Goal: Find contact information: Find contact information

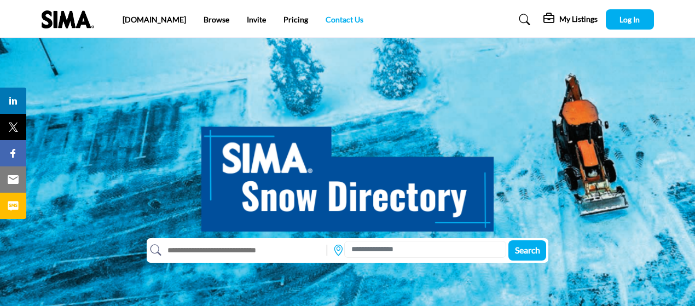
click at [326, 24] on link "Contact Us" at bounding box center [345, 19] width 38 height 9
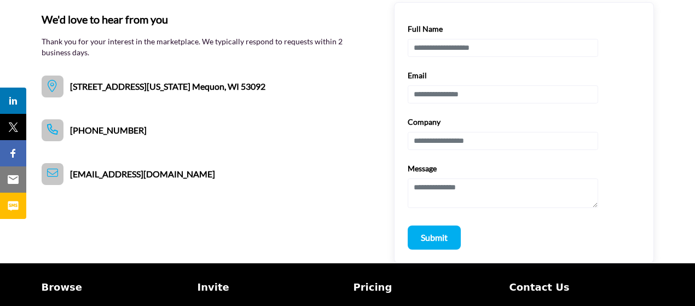
scroll to position [116, 0]
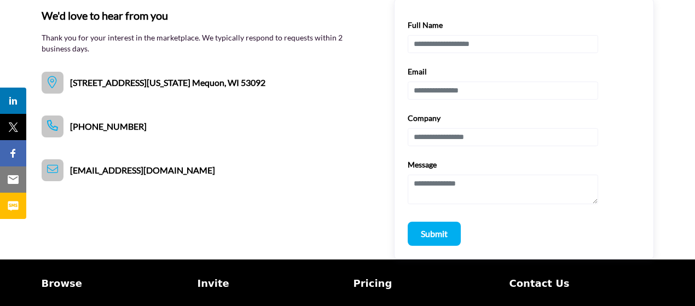
click at [155, 169] on div "We'd love to hear from you Thank you for your interest in the marketplace. We t…" at bounding box center [348, 128] width 612 height 261
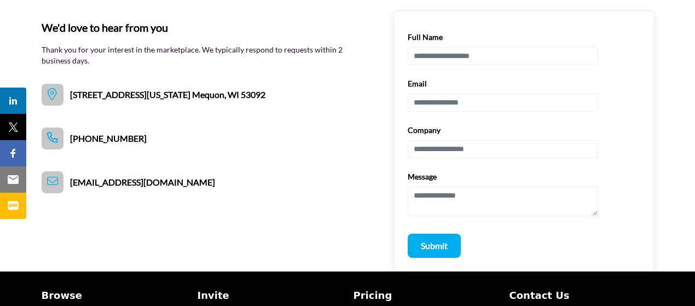
scroll to position [125, 0]
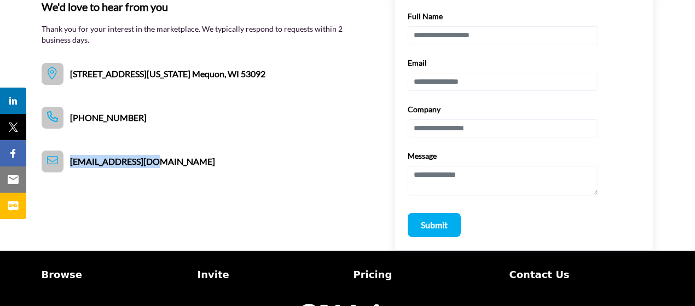
drag, startPoint x: 169, startPoint y: 156, endPoint x: 71, endPoint y: 152, distance: 98.0
click at [71, 152] on div "We'd love to hear from you Thank you for your interest in the marketplace. We t…" at bounding box center [348, 120] width 612 height 261
copy span "[EMAIL_ADDRESS][DOMAIN_NAME]"
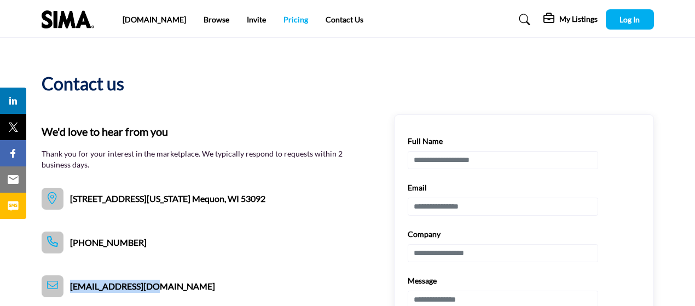
click at [283, 21] on link "Pricing" at bounding box center [295, 19] width 25 height 9
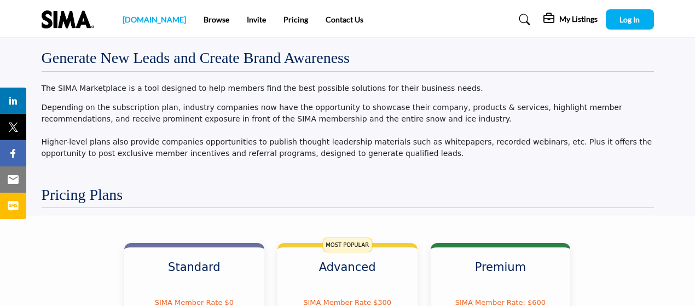
click at [146, 22] on link "[DOMAIN_NAME]" at bounding box center [154, 19] width 63 height 9
